Goal: Information Seeking & Learning: Compare options

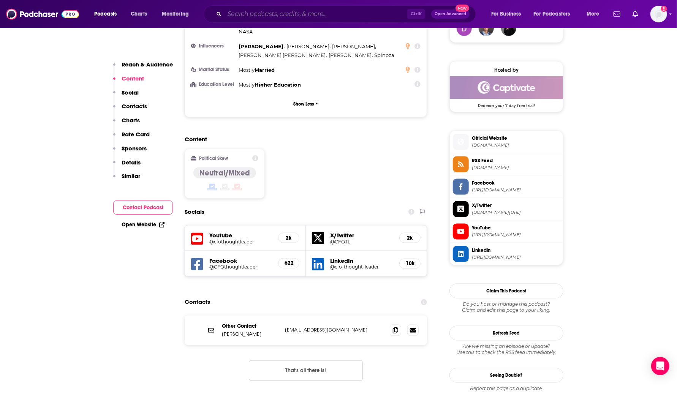
click at [287, 17] on input "Search podcasts, credits, & more..." at bounding box center [315, 14] width 183 height 12
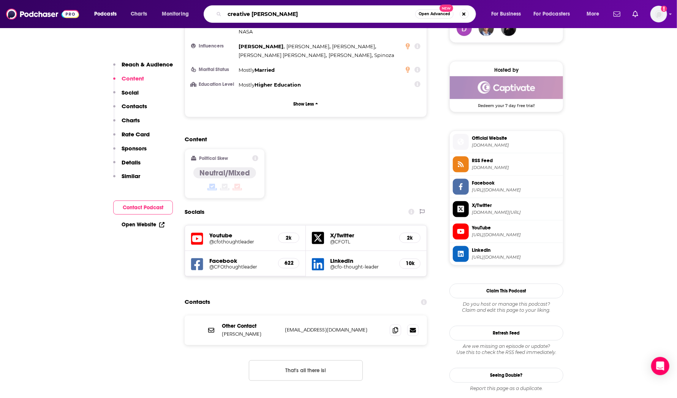
type input "creative pep talk"
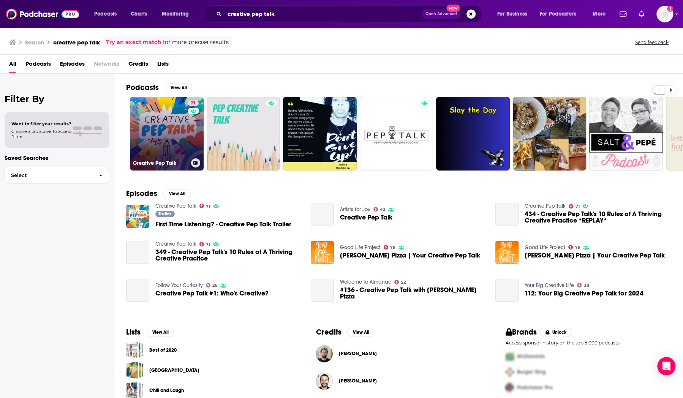
click at [155, 134] on link "71 Creative Pep Talk" at bounding box center [167, 134] width 74 height 74
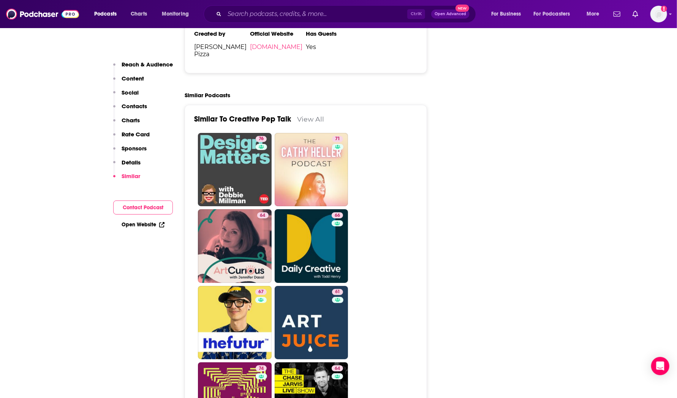
scroll to position [1670, 0]
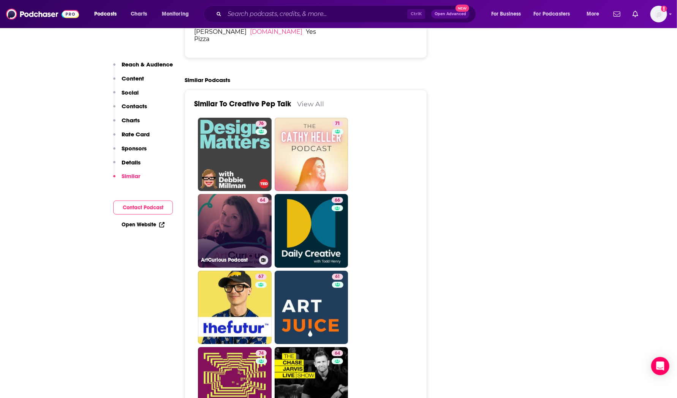
click at [243, 194] on link "64 ArtCurious Podcast" at bounding box center [235, 231] width 74 height 74
type input "[URL][DOMAIN_NAME]"
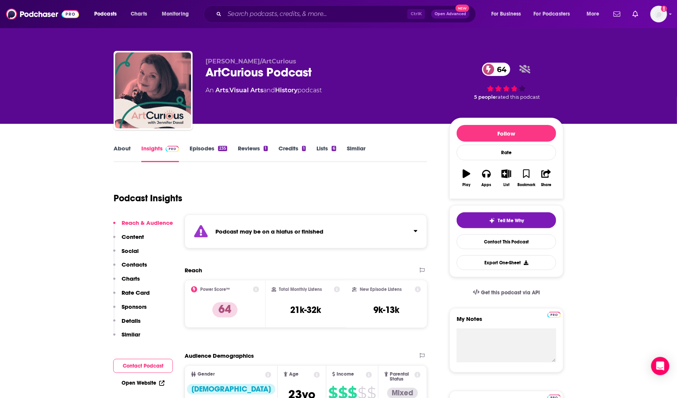
scroll to position [1, 0]
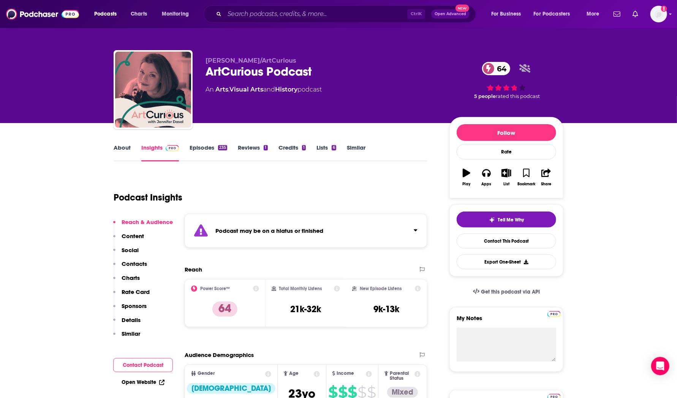
click at [203, 144] on link "Episodes 235" at bounding box center [208, 152] width 38 height 17
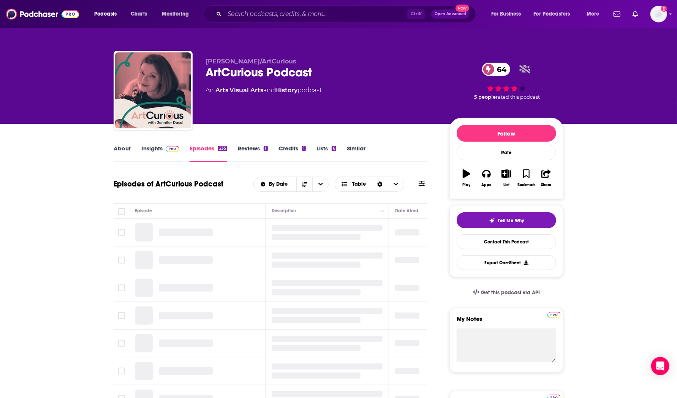
click at [260, 71] on div "ArtCurious Podcast 64" at bounding box center [321, 72] width 232 height 15
copy div "ArtCurious Podcast 64"
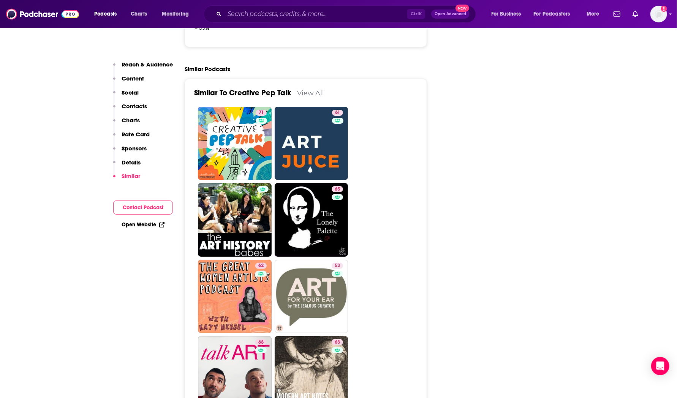
scroll to position [1681, 0]
drag, startPoint x: 319, startPoint y: 111, endPoint x: 339, endPoint y: 115, distance: 20.9
click at [319, 111] on link "61 Art Juice: A podcast for artists, creatives and art lovers" at bounding box center [312, 144] width 74 height 74
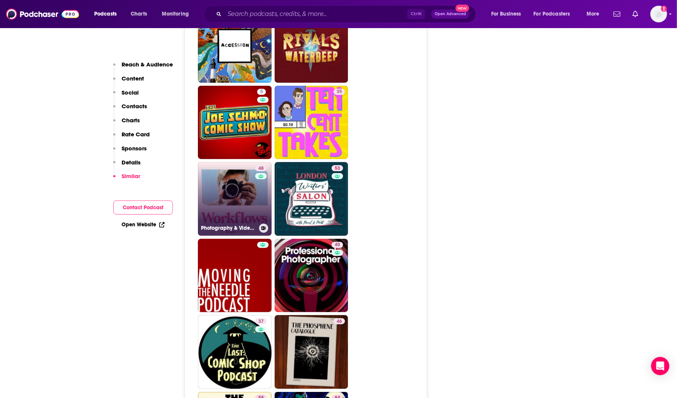
scroll to position [3669, 0]
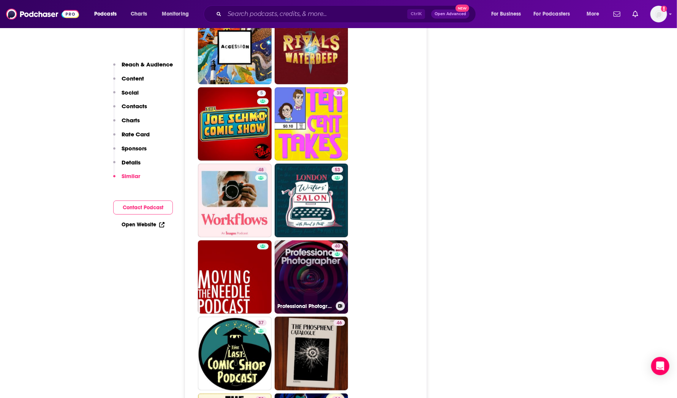
click at [322, 240] on link "40 Professional Photographer" at bounding box center [312, 277] width 74 height 74
type input "[URL][DOMAIN_NAME]"
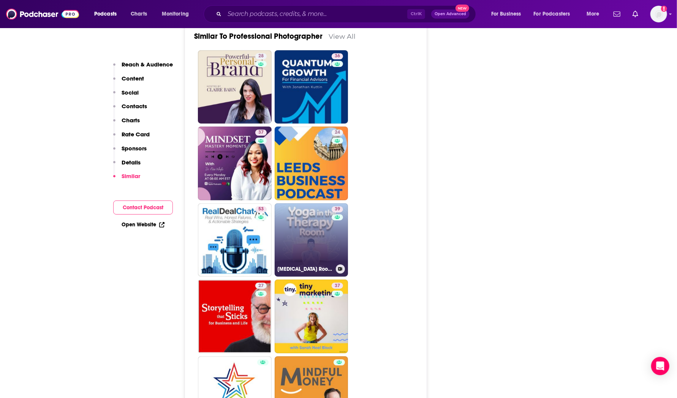
scroll to position [1183, 0]
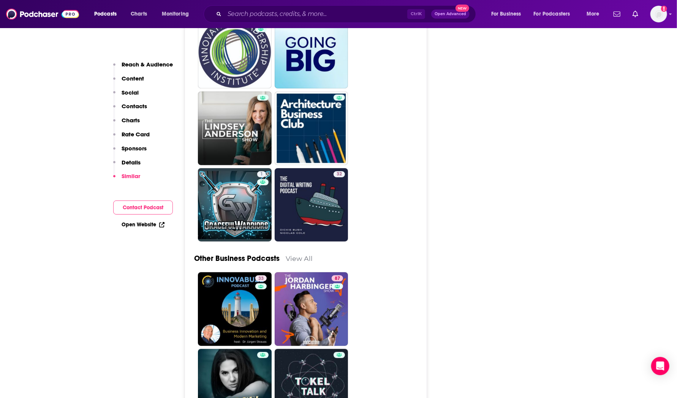
click at [323, 252] on div "Other Business Podcasts View All" at bounding box center [305, 253] width 223 height 37
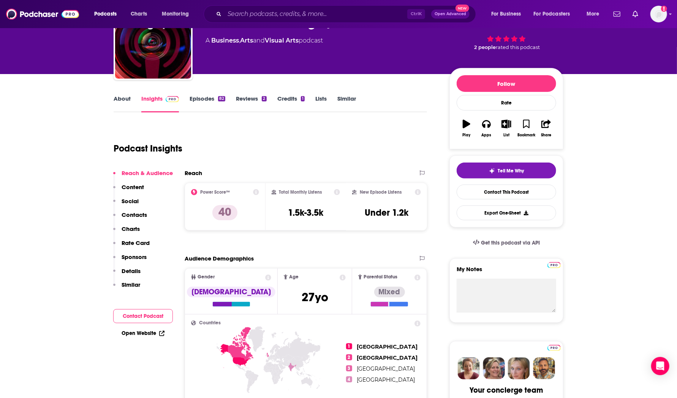
scroll to position [0, 0]
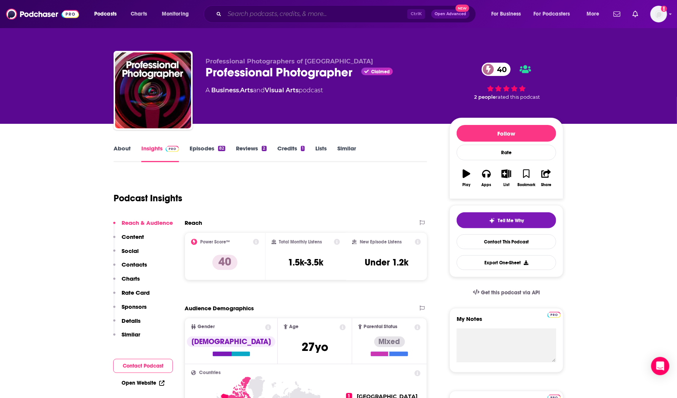
click at [372, 13] on input "Search podcasts, credits, & more..." at bounding box center [315, 14] width 183 height 12
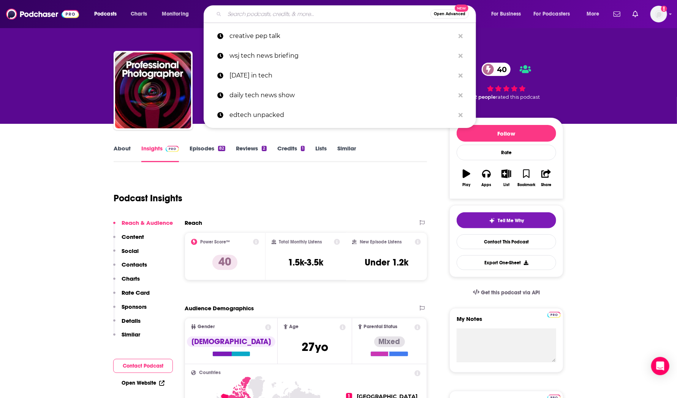
paste input "The Photography Pod"
type input "The Photography Pod"
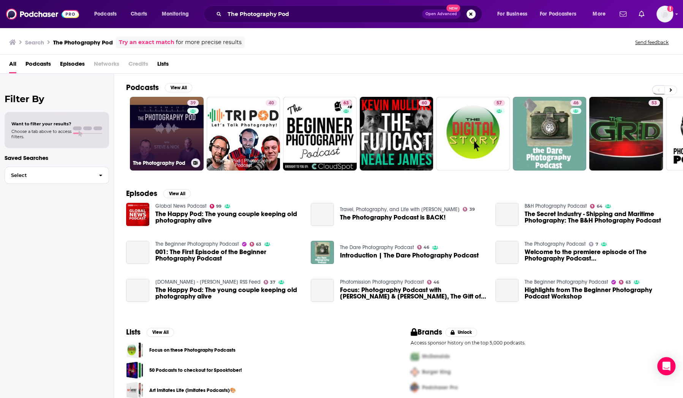
click at [167, 131] on link "39 The Photography Pod" at bounding box center [167, 134] width 74 height 74
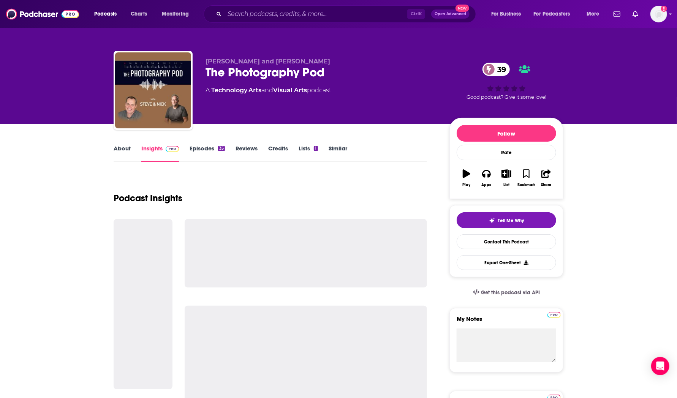
scroll to position [5, 0]
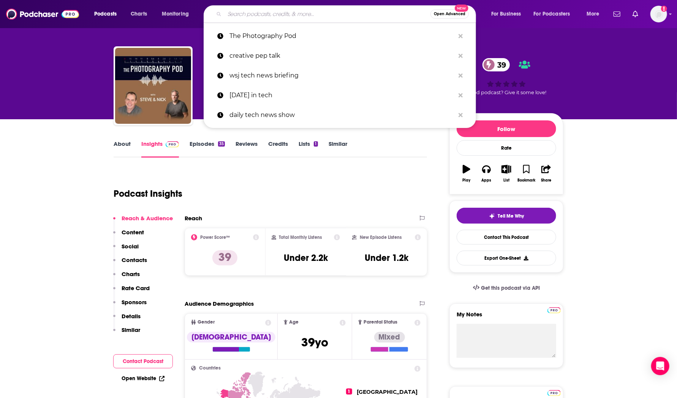
click at [279, 15] on input "Search podcasts, credits, & more..." at bounding box center [327, 14] width 206 height 12
paste input "The Angry Designer Podcast"
type input "The Angry Designer Podcast"
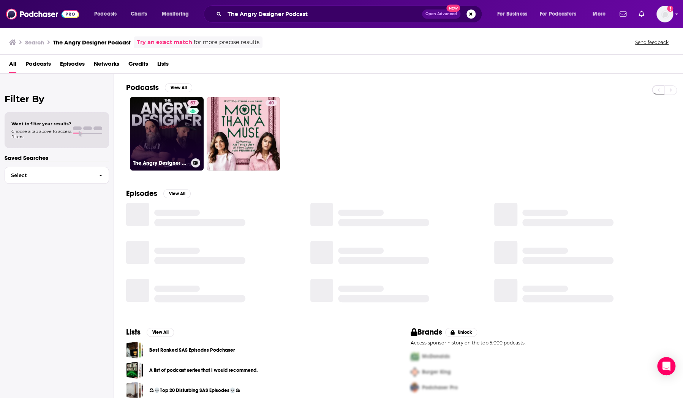
click at [159, 128] on link "57 The Angry Designer Graphic Design, Freelancing, Branding & Creative Business…" at bounding box center [167, 134] width 74 height 74
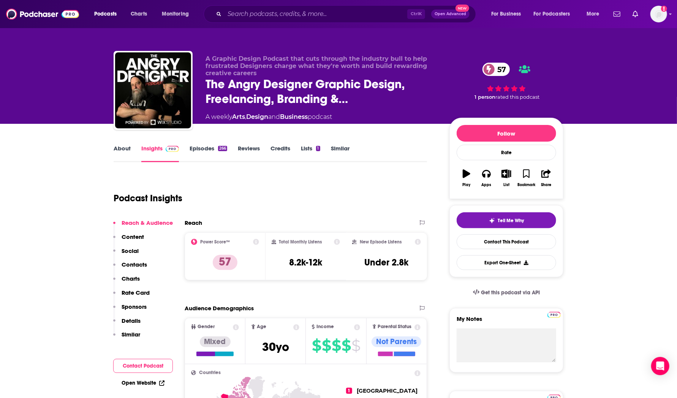
click at [124, 153] on link "About" at bounding box center [122, 153] width 17 height 17
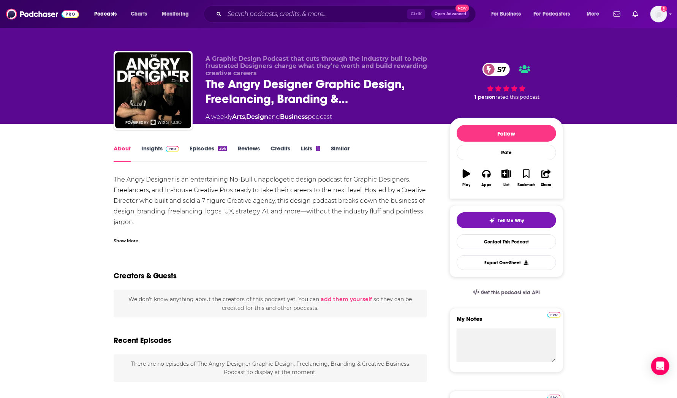
click at [134, 241] on div "Show More" at bounding box center [126, 240] width 25 height 7
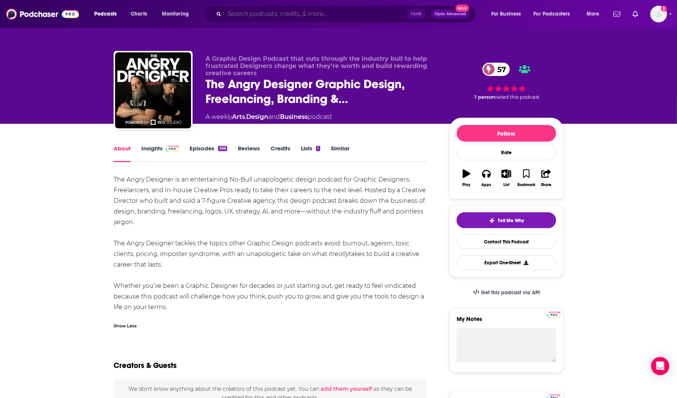
click at [257, 17] on input "Search podcasts, credits, & more..." at bounding box center [315, 14] width 183 height 12
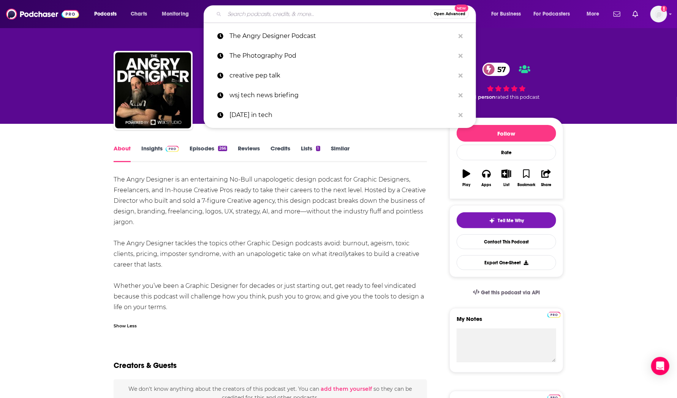
paste input "The Photography Online Podcast"
type input "The Photography Online Podcast"
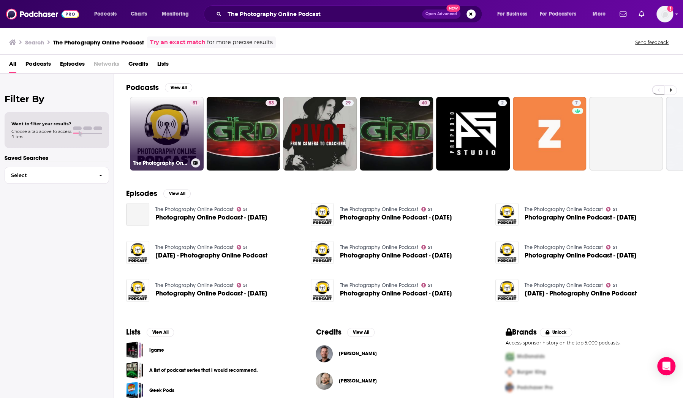
click at [169, 146] on link "51 The Photography Online Podcast" at bounding box center [167, 134] width 74 height 74
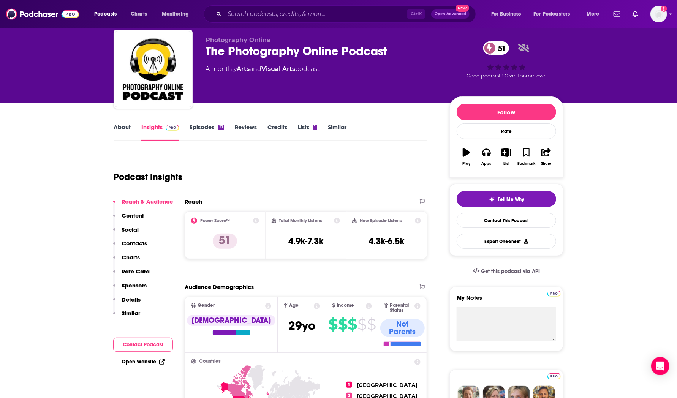
scroll to position [21, 0]
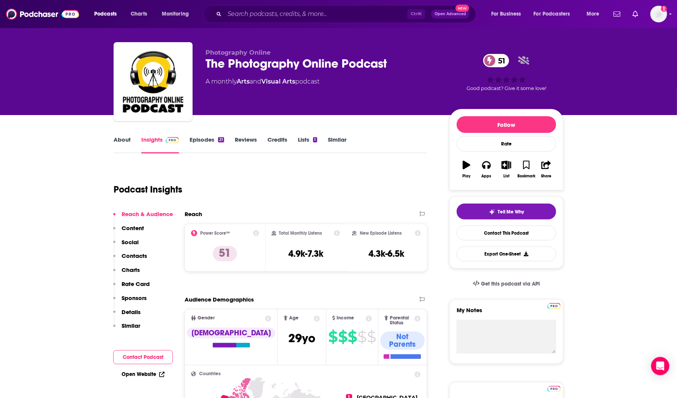
scroll to position [9, 0]
click at [297, 61] on div "The Photography Online Podcast 51" at bounding box center [321, 63] width 232 height 15
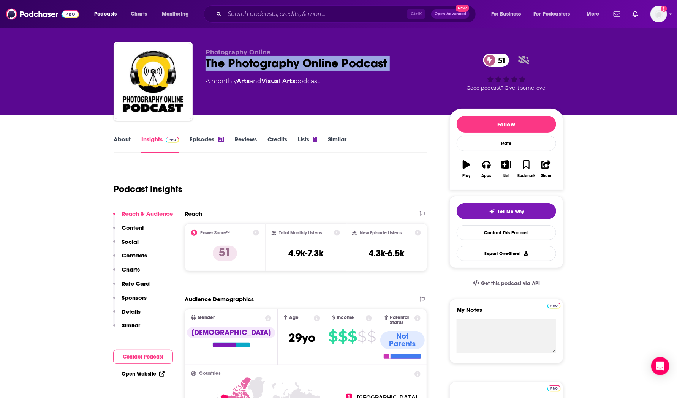
copy div "The Photography Online Podcast 51"
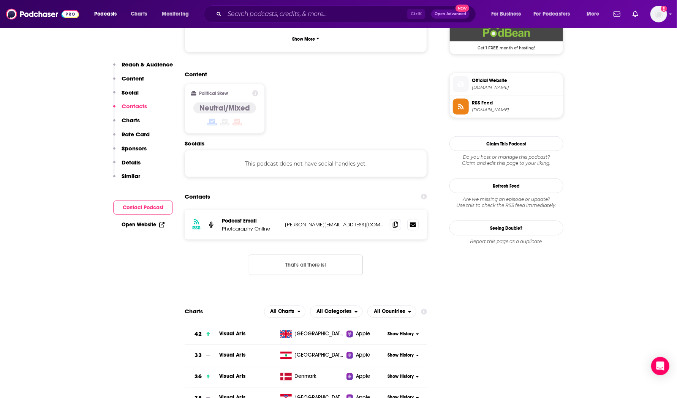
scroll to position [580, 0]
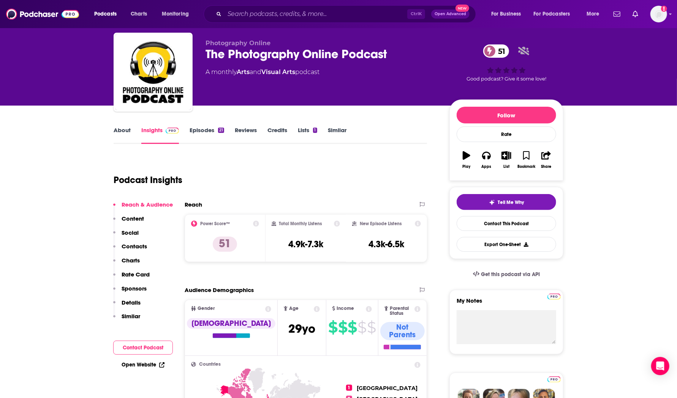
scroll to position [0, 0]
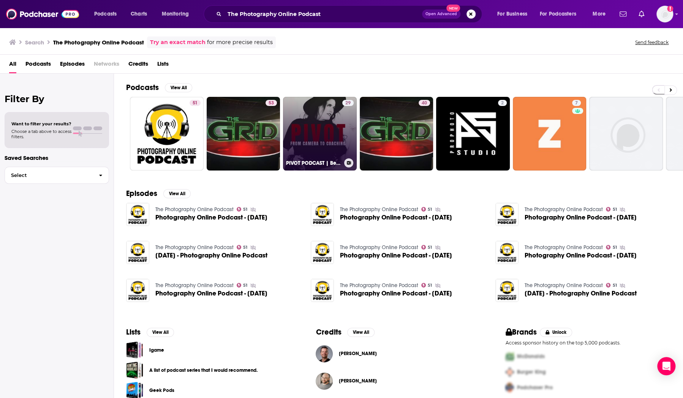
click at [318, 124] on link "29 PIVOT PODCAST | Become a Photography Coach or Mentor for Photographers with …" at bounding box center [320, 134] width 74 height 74
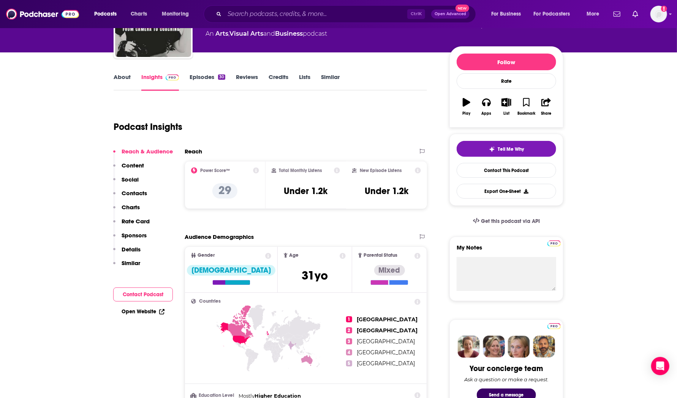
scroll to position [71, 0]
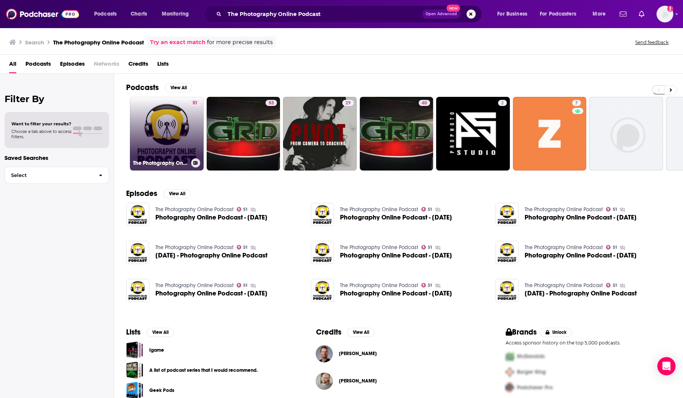
click at [173, 134] on link "51 The Photography Online Podcast" at bounding box center [167, 134] width 74 height 74
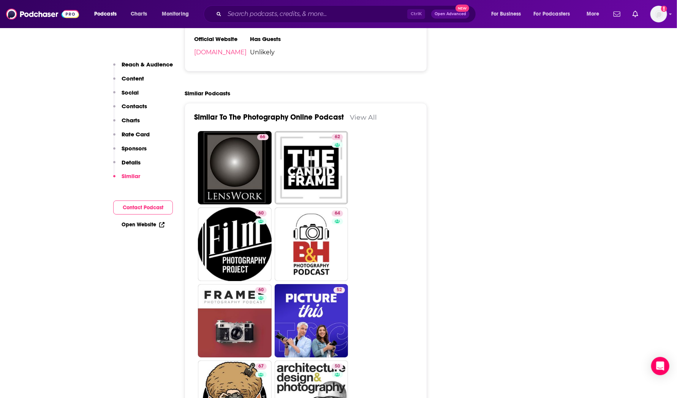
scroll to position [1352, 0]
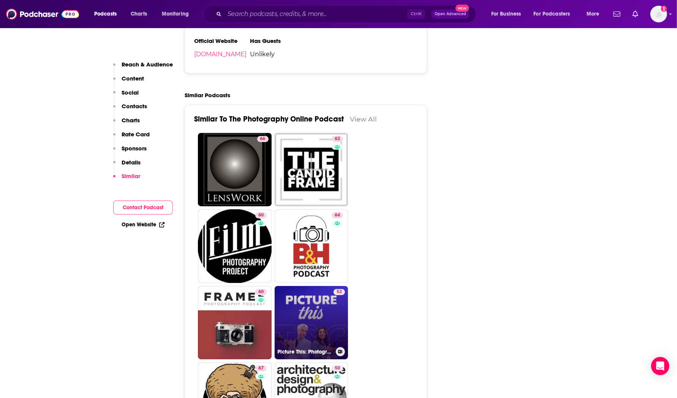
click at [304, 286] on link "52 Picture This: Photography Podcast" at bounding box center [312, 323] width 74 height 74
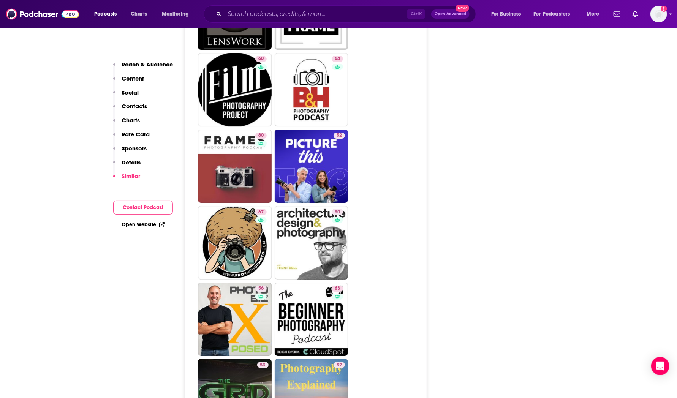
scroll to position [1389, 0]
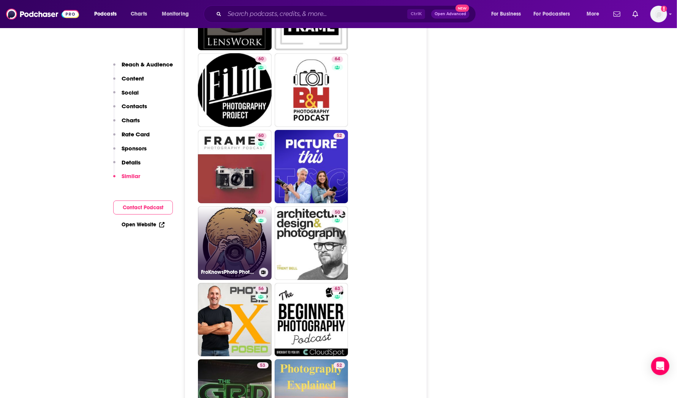
click at [237, 206] on link "67 FroKnowsPhoto Photography Podcasts" at bounding box center [235, 243] width 74 height 74
type input "[URL][DOMAIN_NAME]"
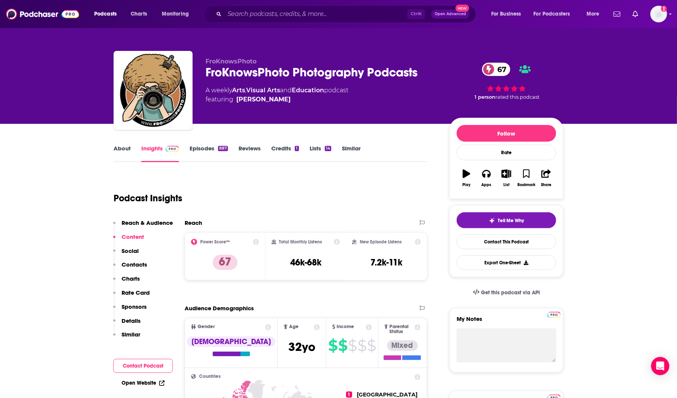
click at [206, 148] on link "Episodes 887" at bounding box center [208, 153] width 38 height 17
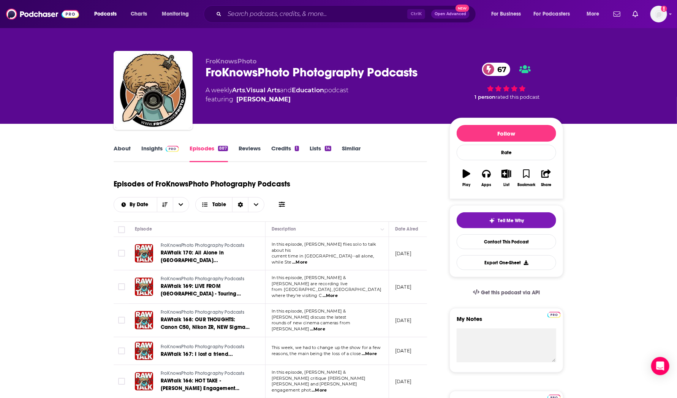
click at [310, 71] on div "FroKnowsPhoto Photography Podcasts 67" at bounding box center [321, 72] width 232 height 15
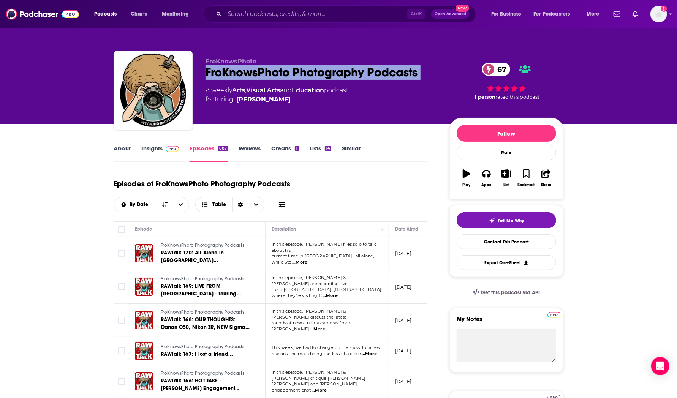
copy div "FroKnowsPhoto Photography Podcasts 67"
click at [155, 150] on link "Insights" at bounding box center [160, 153] width 38 height 17
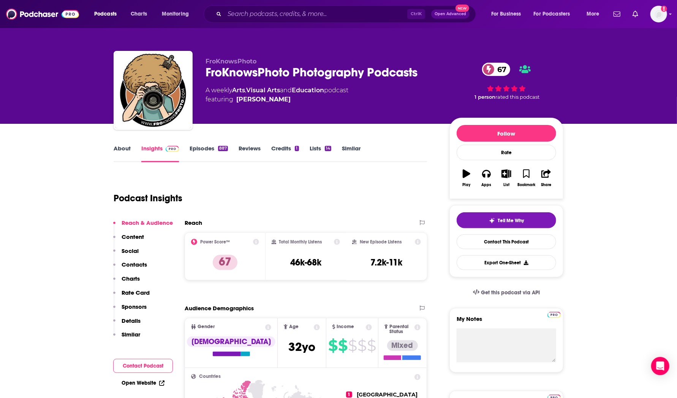
click at [152, 149] on link "Insights" at bounding box center [160, 153] width 38 height 17
click at [322, 76] on div "FroKnowsPhoto Photography Podcasts 67" at bounding box center [321, 72] width 232 height 15
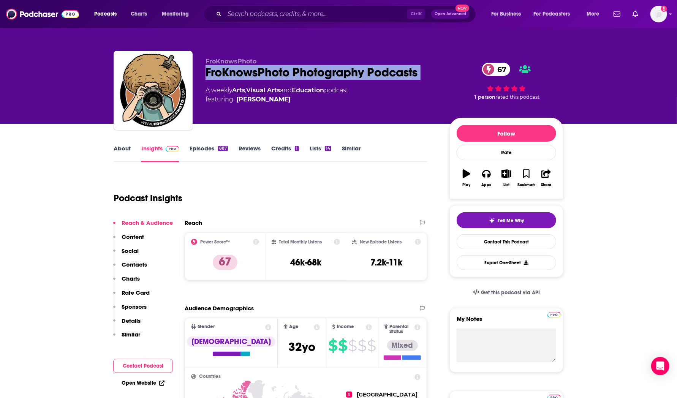
click at [322, 76] on div "FroKnowsPhoto Photography Podcasts 67" at bounding box center [321, 72] width 232 height 15
copy div "FroKnowsPhoto Photography Podcasts 67"
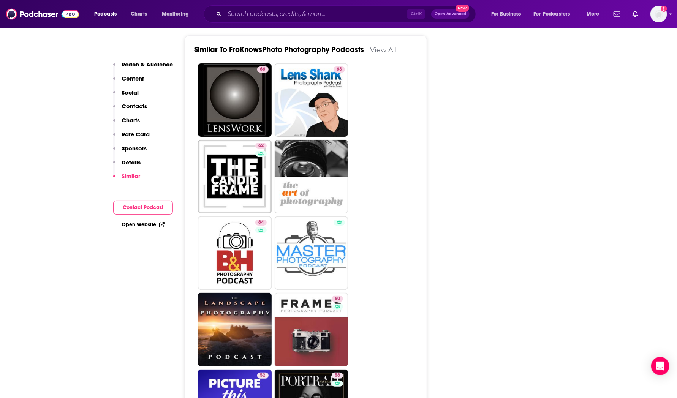
scroll to position [1619, 0]
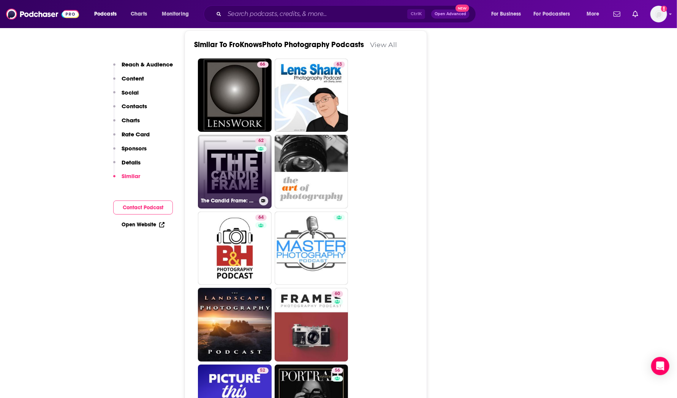
click at [236, 135] on link "62 The Candid Frame: Conversations on Photography" at bounding box center [235, 172] width 74 height 74
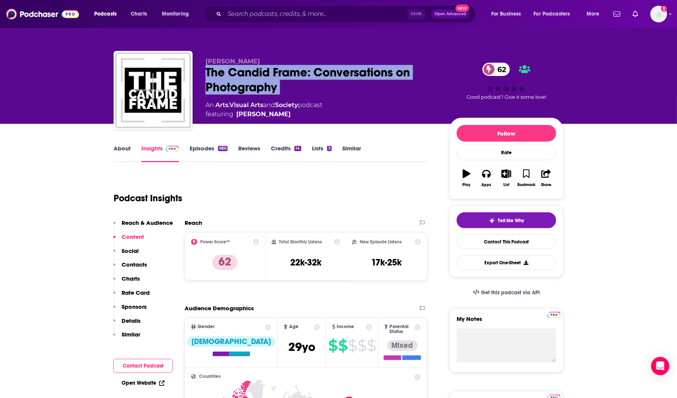
click at [261, 78] on div "The Candid Frame: Conversations on Photography 62" at bounding box center [321, 80] width 232 height 30
drag, startPoint x: 278, startPoint y: 88, endPoint x: 197, endPoint y: 74, distance: 82.0
click at [197, 74] on div "[PERSON_NAME] The Candid Frame: Conversations on Photography 62 An Arts , Visua…" at bounding box center [339, 92] width 450 height 82
copy h2 "The Candid Frame: Conversations on Photography"
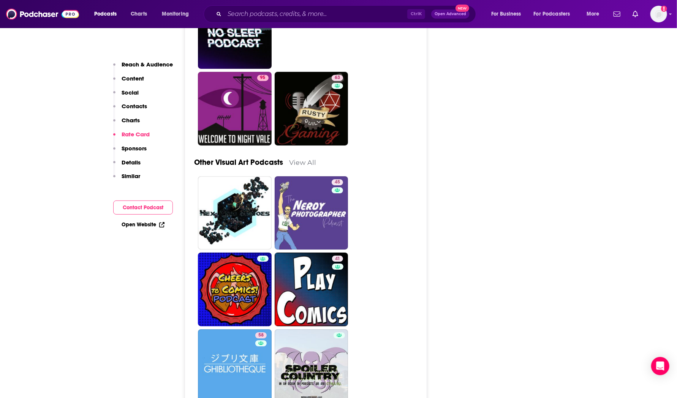
scroll to position [3034, 0]
drag, startPoint x: 309, startPoint y: 170, endPoint x: 342, endPoint y: 172, distance: 33.5
click at [309, 176] on link "45 The Nerdy Photographer Podcast" at bounding box center [312, 213] width 74 height 74
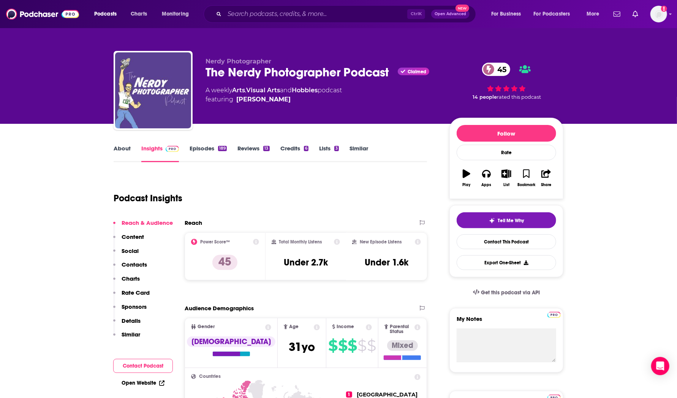
scroll to position [114, 0]
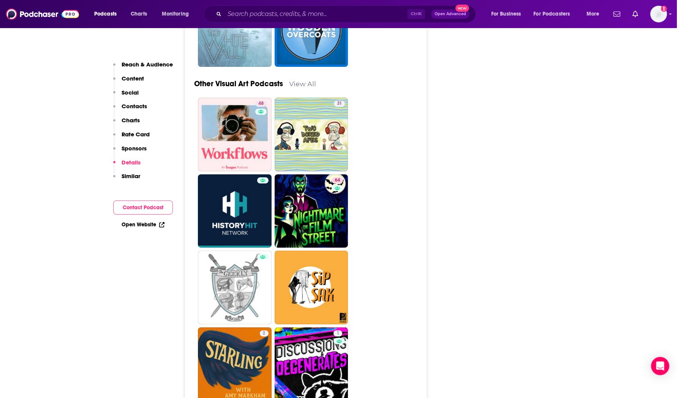
scroll to position [3050, 0]
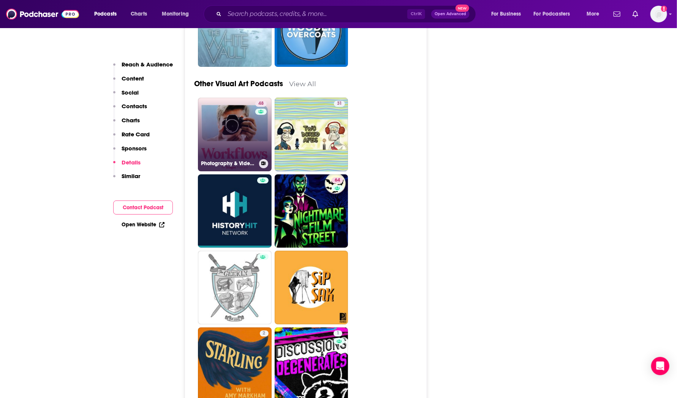
click at [238, 111] on link "48 Photography & Videography Workflows" at bounding box center [235, 135] width 74 height 74
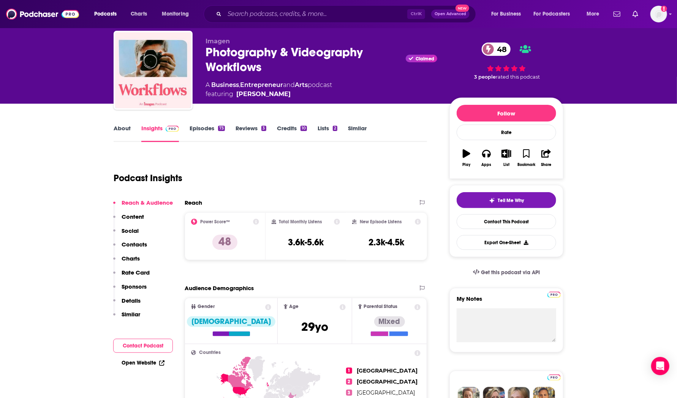
scroll to position [20, 0]
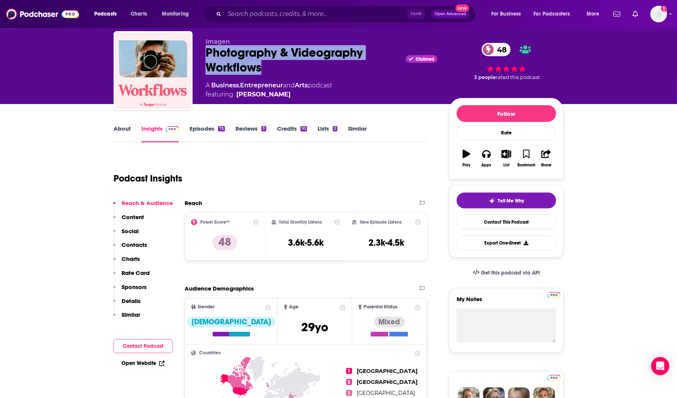
drag, startPoint x: 262, startPoint y: 68, endPoint x: 205, endPoint y: 55, distance: 59.1
click at [205, 55] on div "Imagen Photography & Videography Workflows Claimed 48 A Business , Entrepreneur…" at bounding box center [339, 72] width 450 height 82
copy h2 "Photography & Videography Workflows"
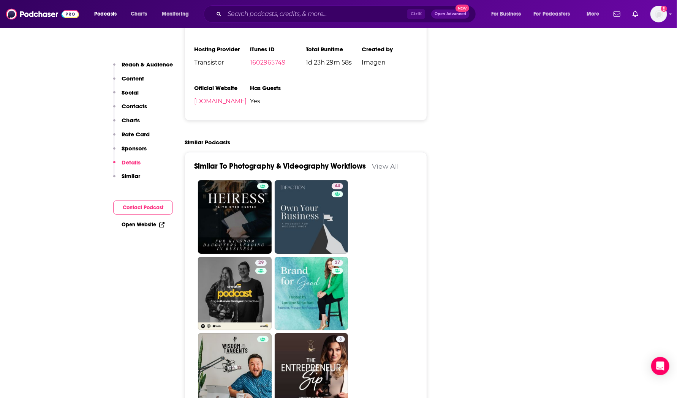
scroll to position [835, 0]
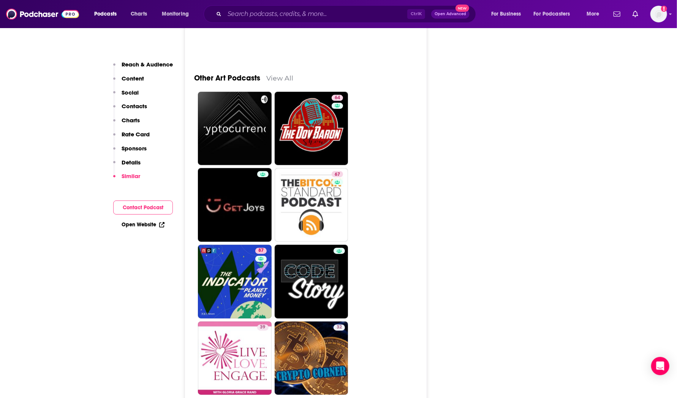
scroll to position [2339, 0]
drag, startPoint x: 320, startPoint y: 108, endPoint x: 424, endPoint y: 137, distance: 107.2
click at [320, 108] on link "64 The [PERSON_NAME] Show" at bounding box center [312, 129] width 74 height 74
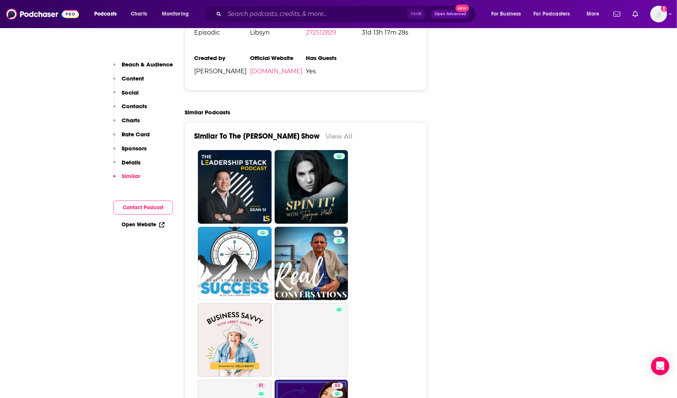
scroll to position [1350, 0]
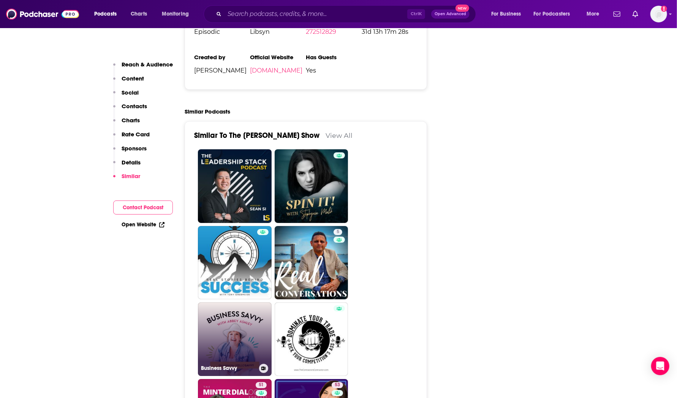
click at [252, 302] on link "Business Savvy" at bounding box center [235, 339] width 74 height 74
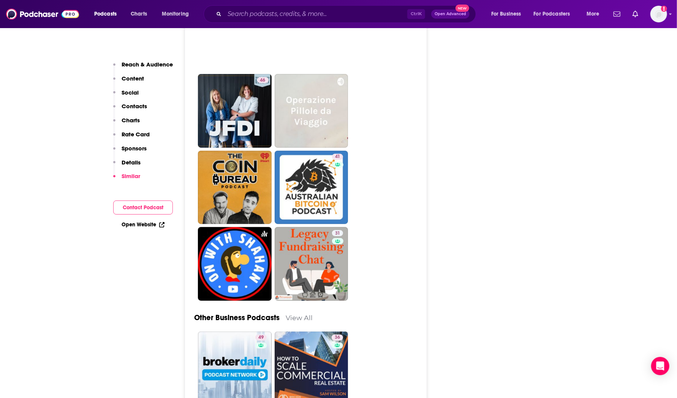
scroll to position [1889, 0]
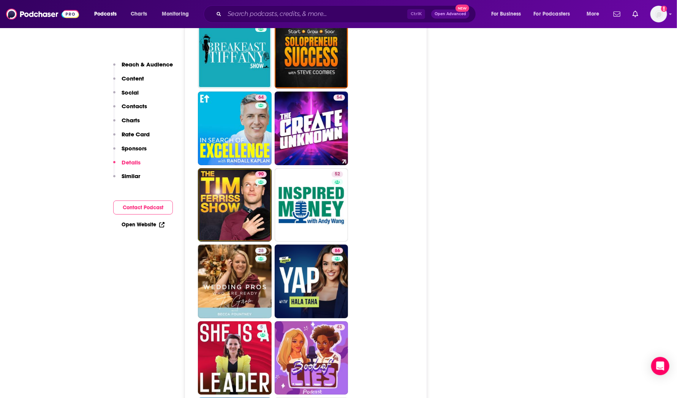
scroll to position [3309, 0]
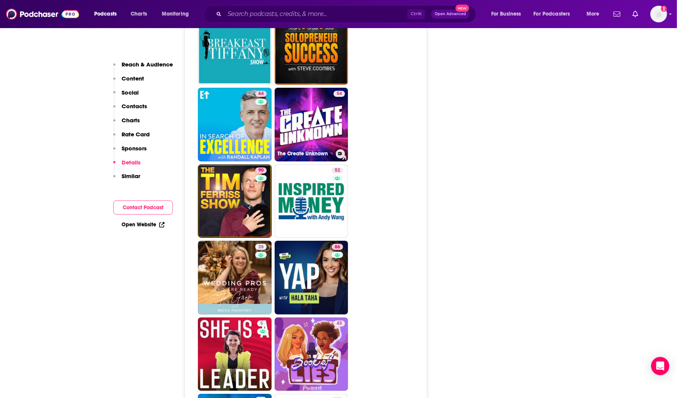
drag, startPoint x: 306, startPoint y: 84, endPoint x: 396, endPoint y: 103, distance: 92.8
click at [306, 88] on link "54 The Create Unknown" at bounding box center [312, 125] width 74 height 74
type input "[URL][DOMAIN_NAME]"
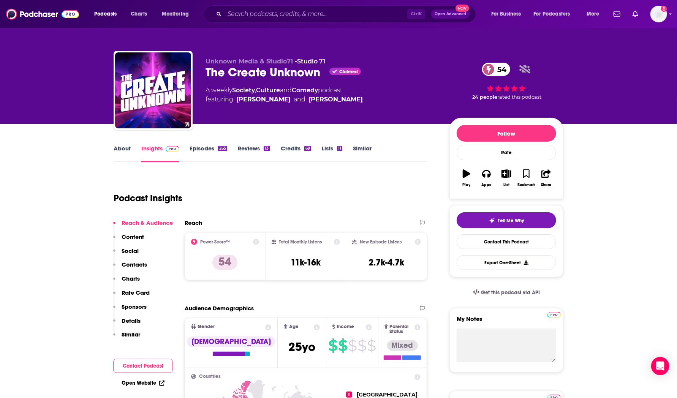
click at [275, 73] on div "The Create Unknown Claimed 54" at bounding box center [321, 72] width 232 height 15
copy div "The Create Unknown"
